Goal: Information Seeking & Learning: Check status

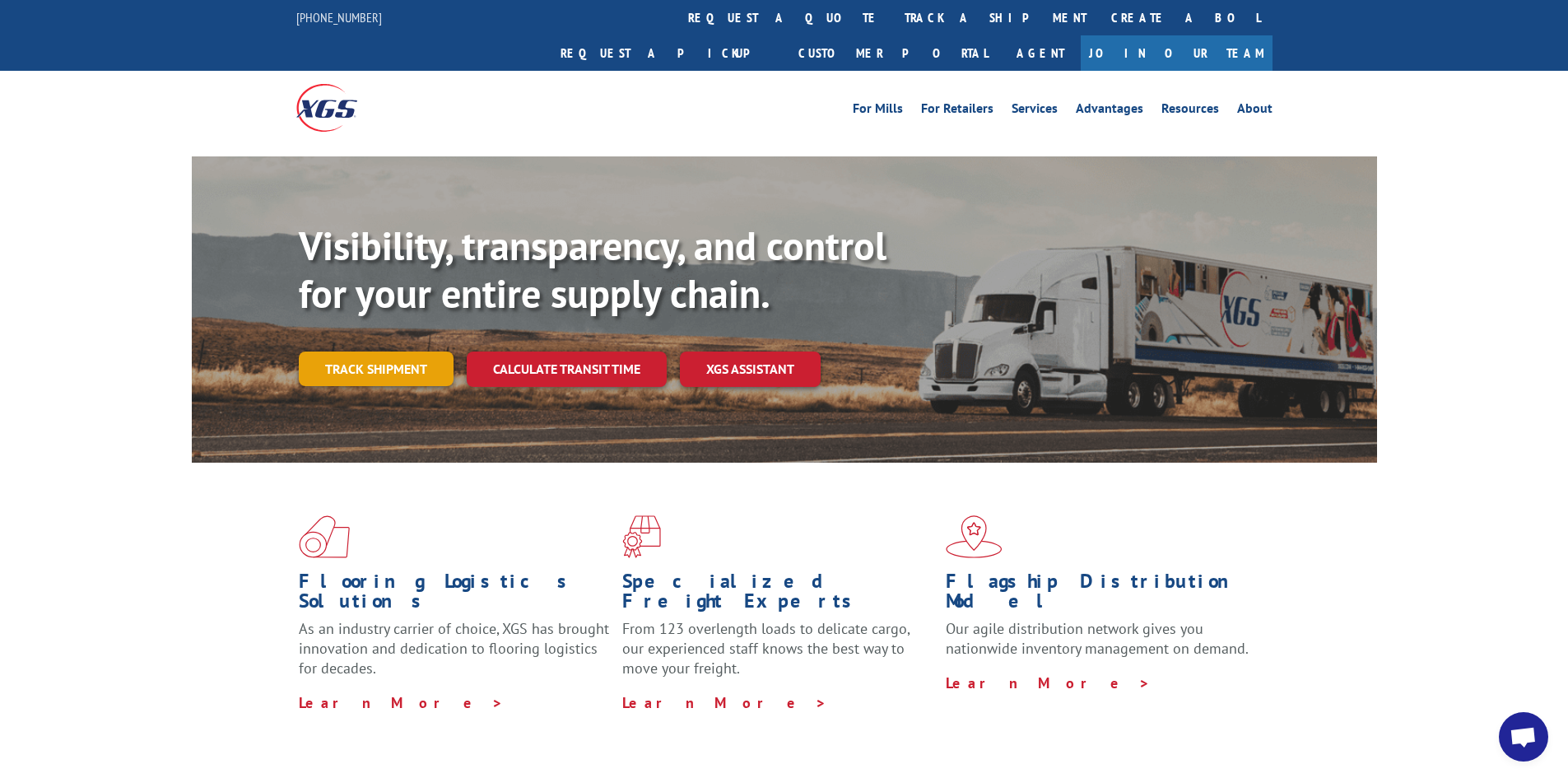
click at [399, 351] on link "Track shipment" at bounding box center [375, 369] width 155 height 35
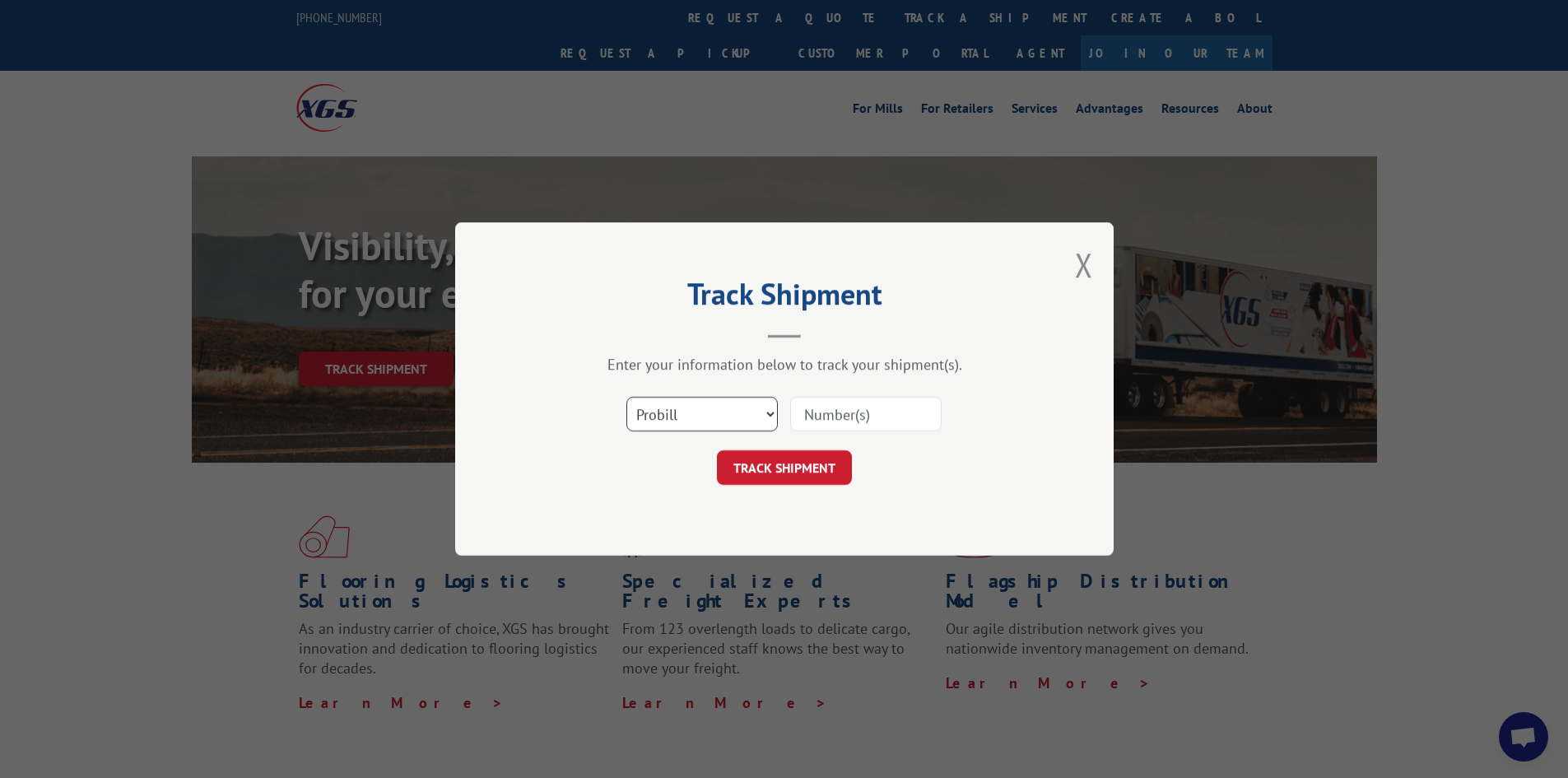
click at [721, 406] on select "Select category... Probill BOL PO" at bounding box center [701, 414] width 151 height 35
click at [705, 535] on div "Track Shipment Enter your information below to track your shipment(s). Select c…" at bounding box center [784, 389] width 658 height 333
click at [806, 419] on input at bounding box center [865, 414] width 151 height 35
click at [738, 399] on select "Select category... Probill BOL PO" at bounding box center [701, 414] width 151 height 35
select select "po"
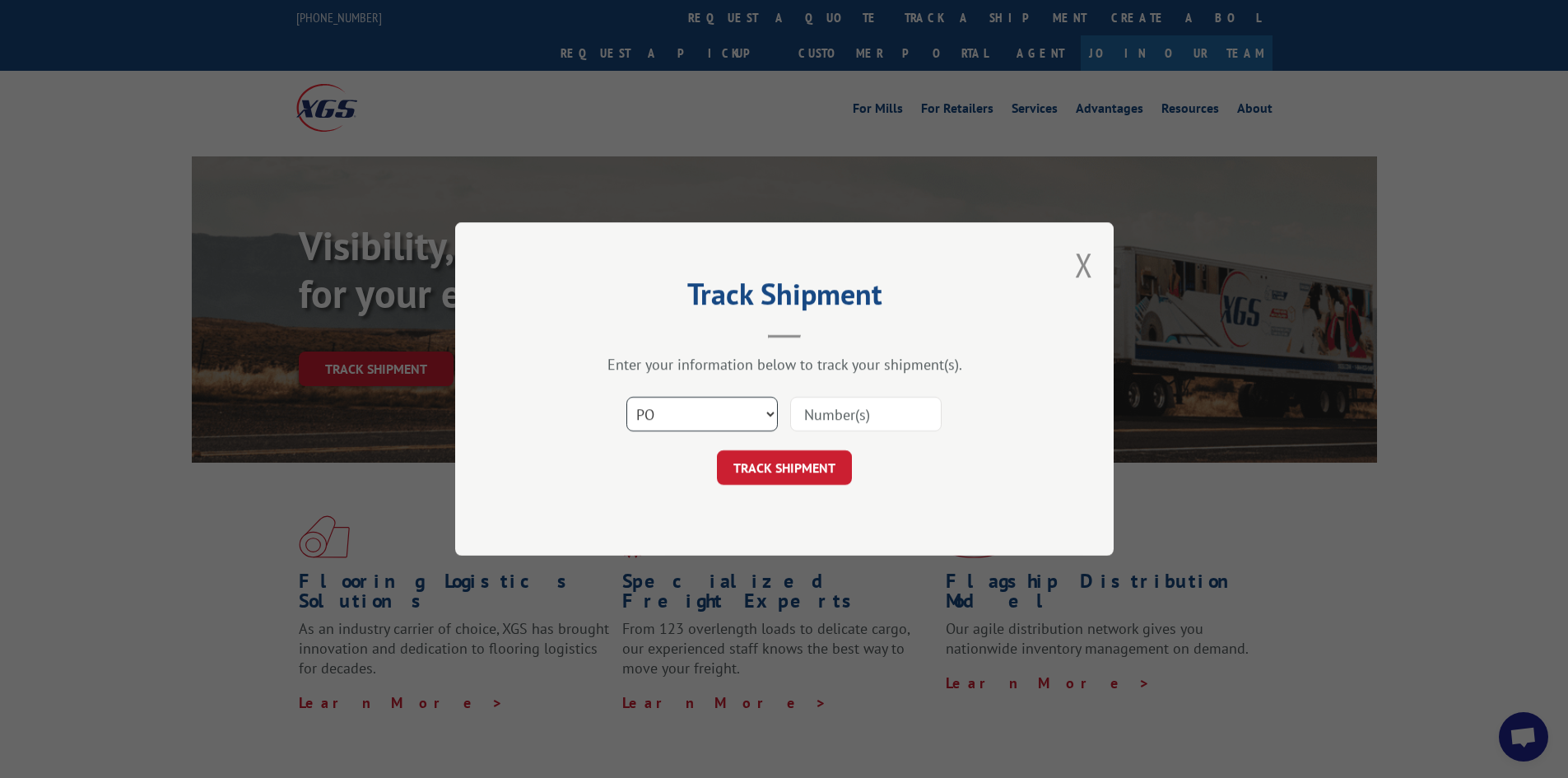
click at [626, 396] on select "Select category... Probill BOL PO" at bounding box center [701, 414] width 151 height 35
click at [845, 395] on div "Select category... Probill BOL PO" at bounding box center [784, 414] width 493 height 54
paste input "04564784"
type input "04564784"
click at [812, 464] on button "TRACK SHIPMENT" at bounding box center [784, 468] width 135 height 35
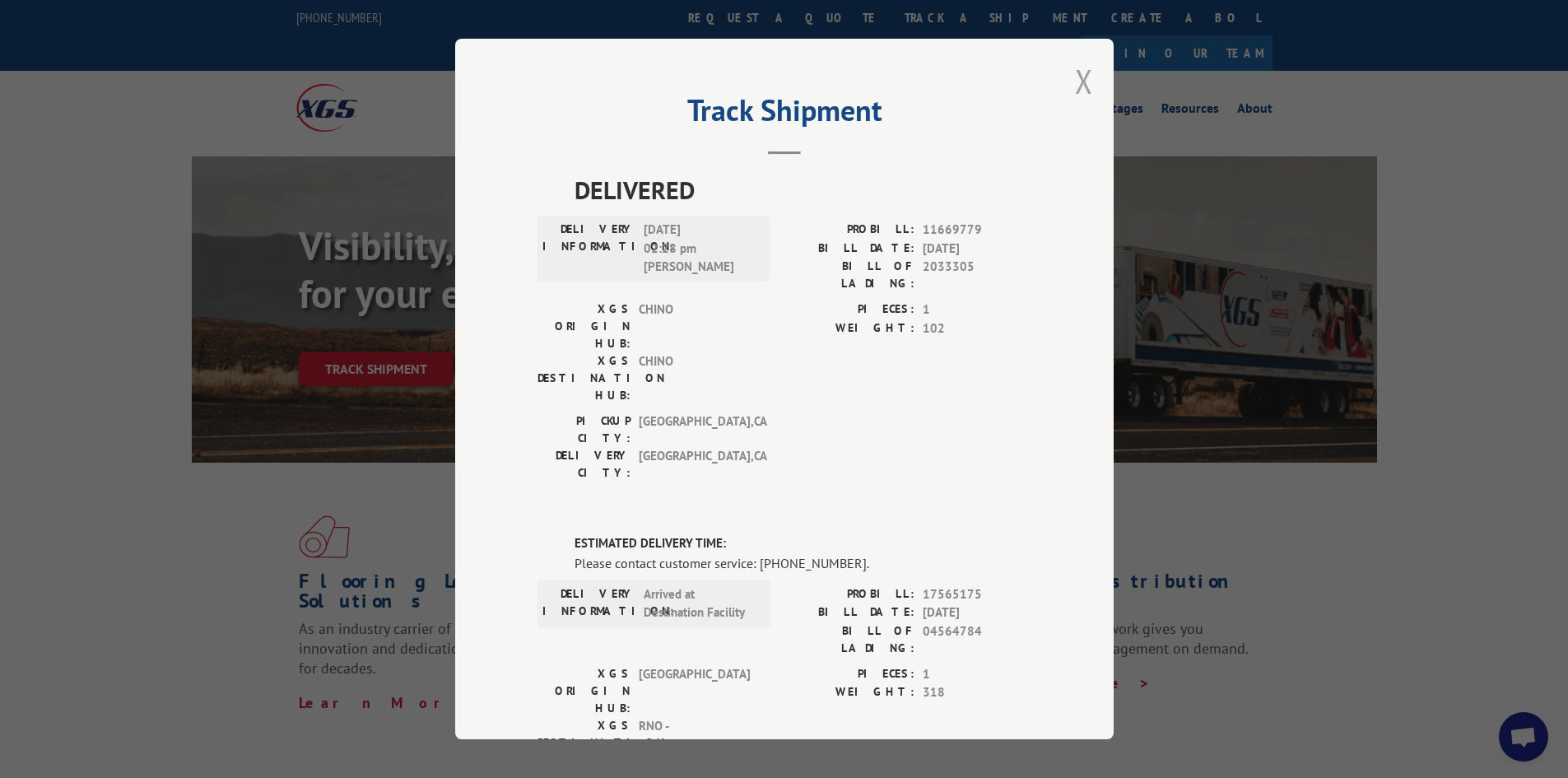
click at [1077, 80] on button "Close modal" at bounding box center [1084, 81] width 18 height 44
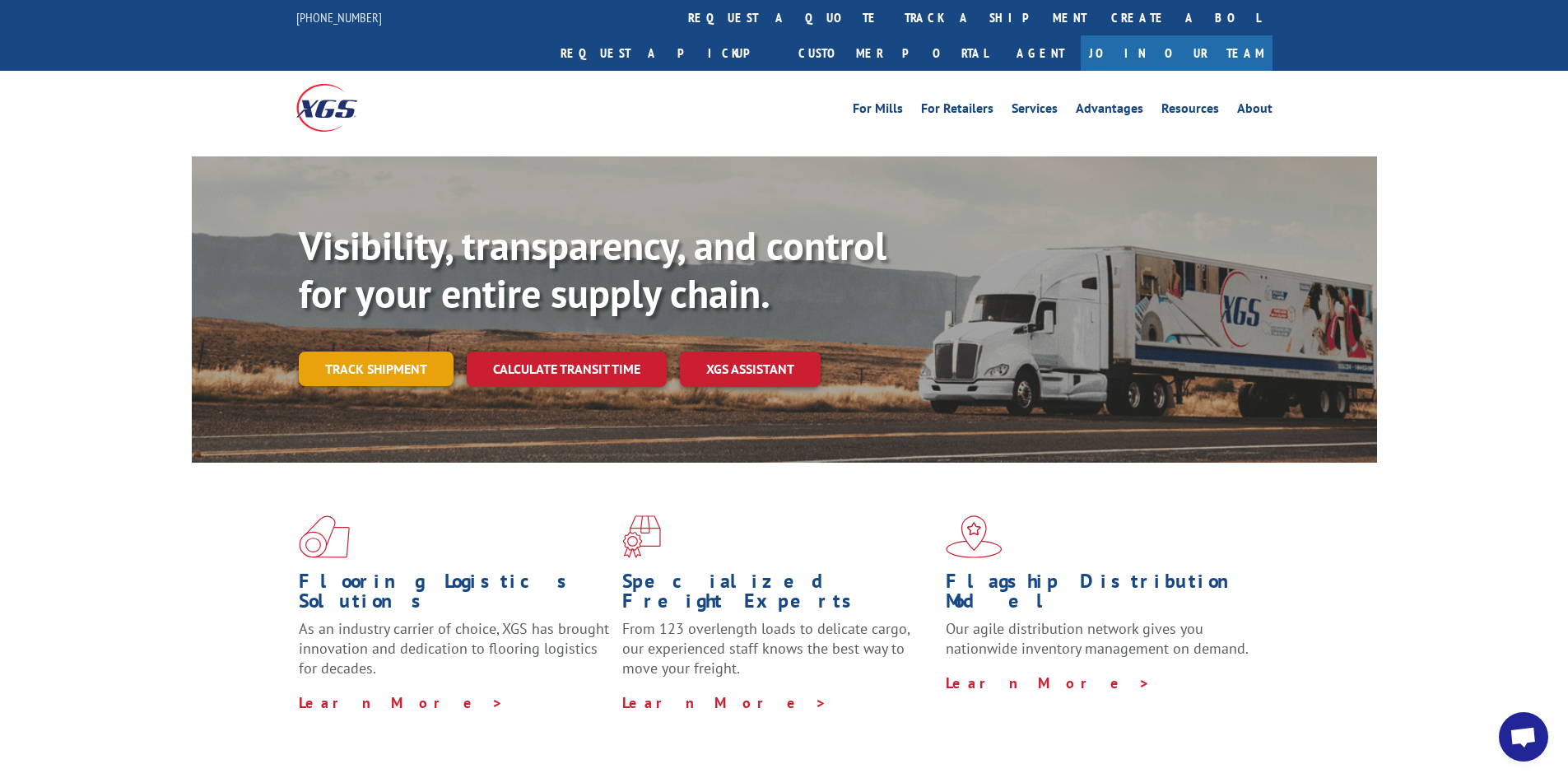
click at [365, 351] on link "Track shipment" at bounding box center [375, 369] width 155 height 35
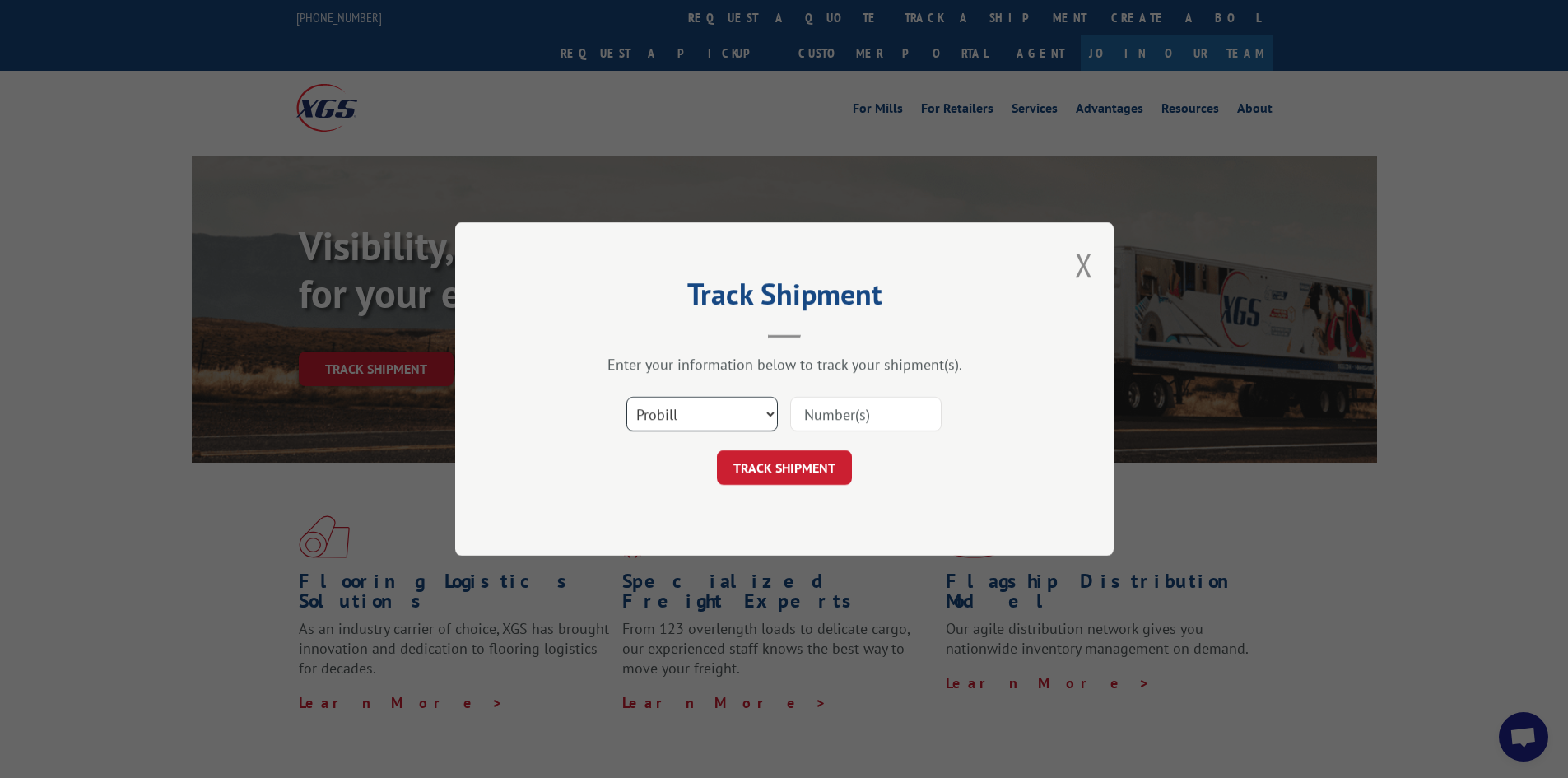
click at [694, 416] on select "Select category... Probill BOL PO" at bounding box center [701, 414] width 151 height 35
select select "bol"
click at [626, 396] on select "Select category... Probill BOL PO" at bounding box center [701, 414] width 151 height 35
click at [843, 413] on input at bounding box center [865, 414] width 151 height 35
paste input "04564784"
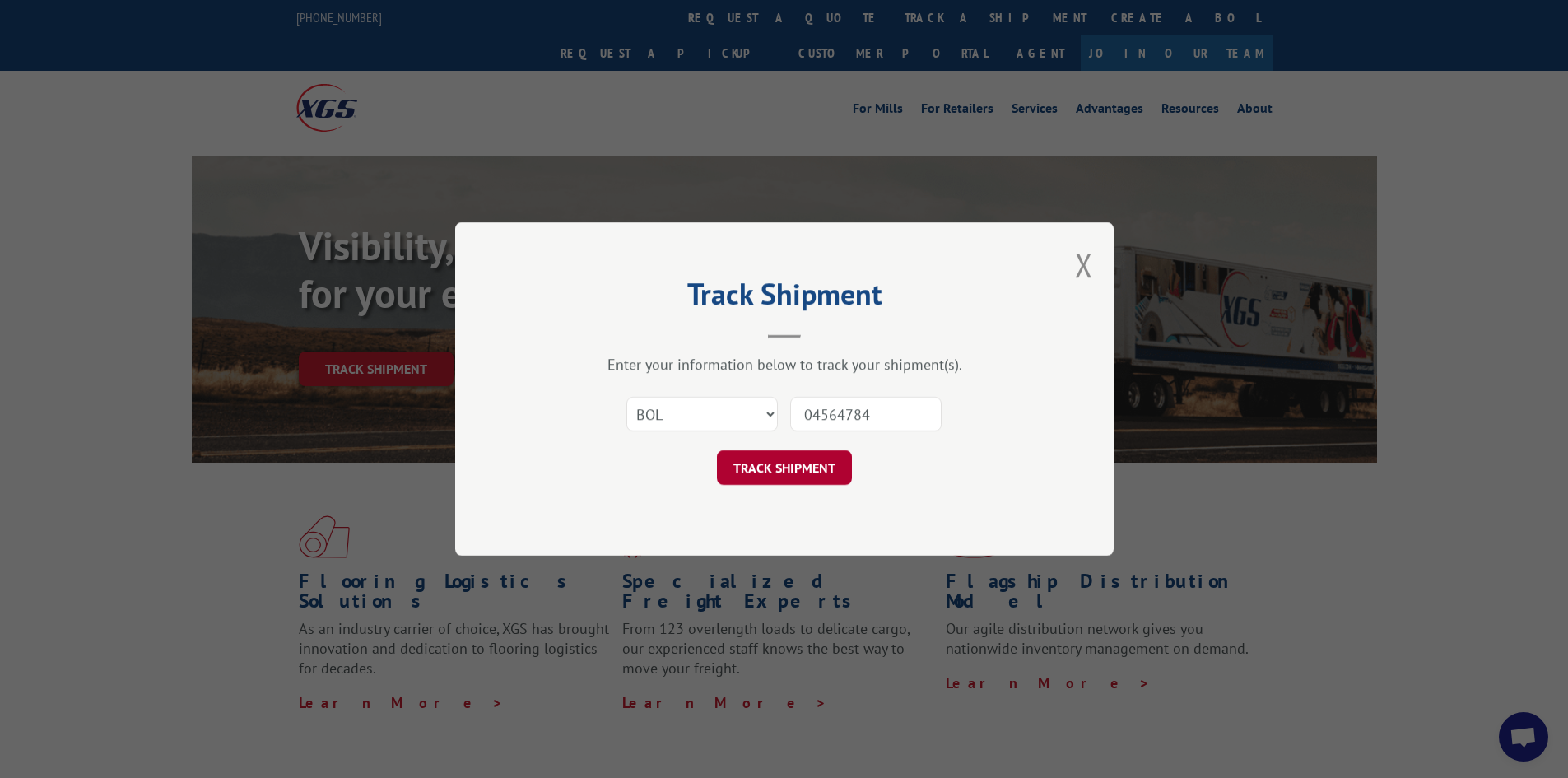
type input "04564784"
click at [788, 479] on button "TRACK SHIPMENT" at bounding box center [784, 468] width 135 height 35
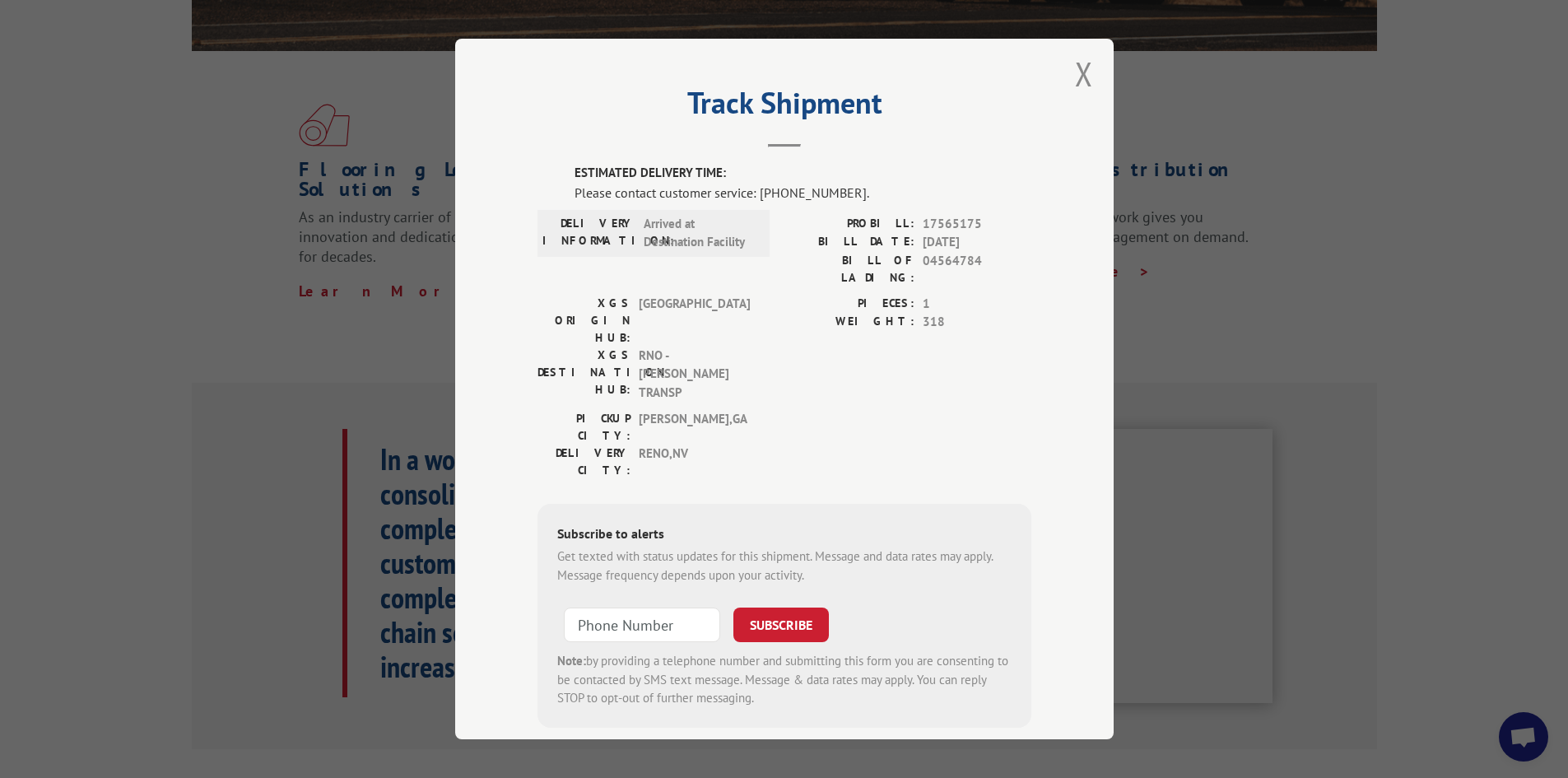
scroll to position [11, 0]
click at [1075, 70] on button "Close modal" at bounding box center [1084, 70] width 18 height 44
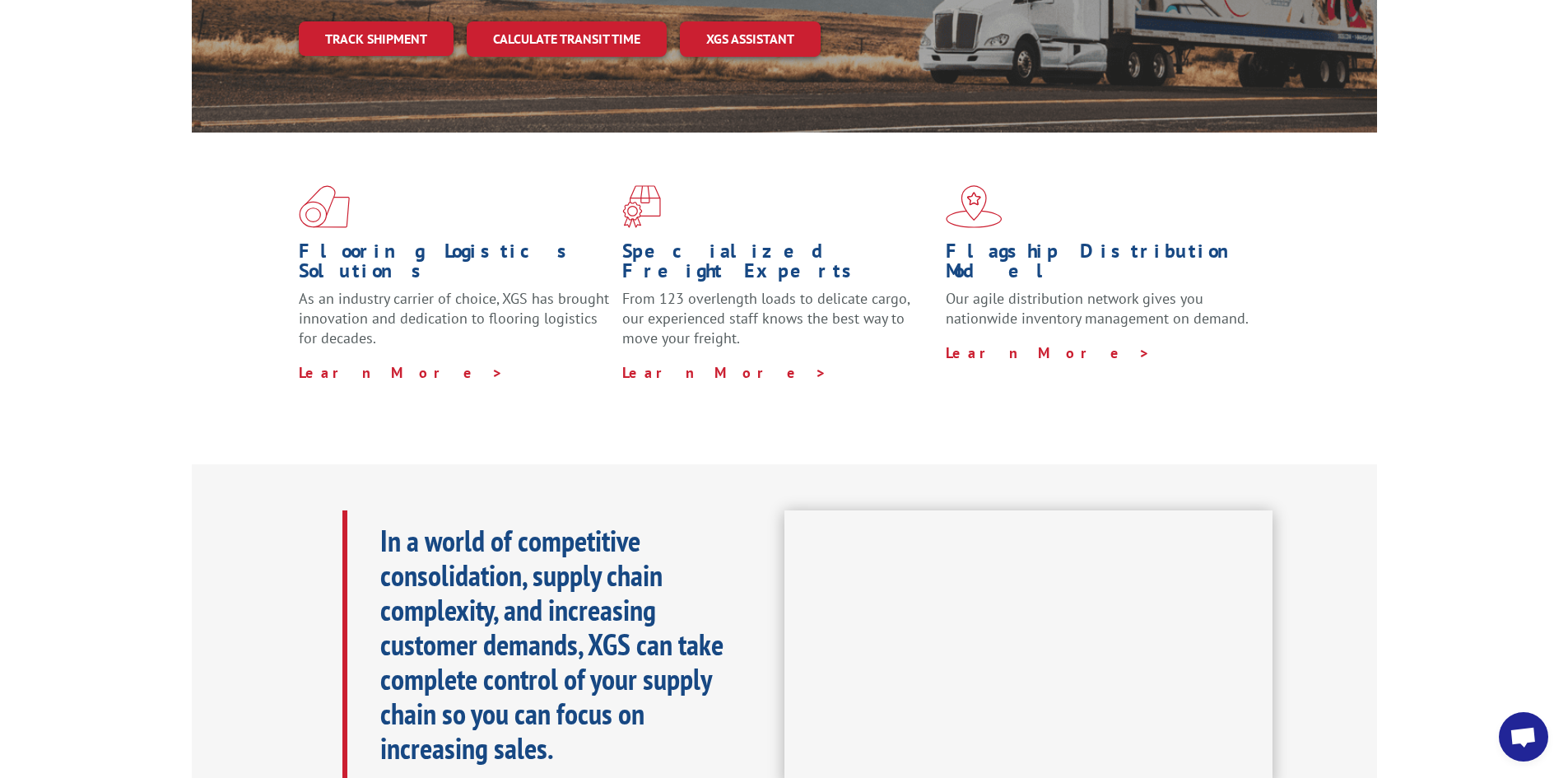
scroll to position [82, 0]
